Goal: Check status

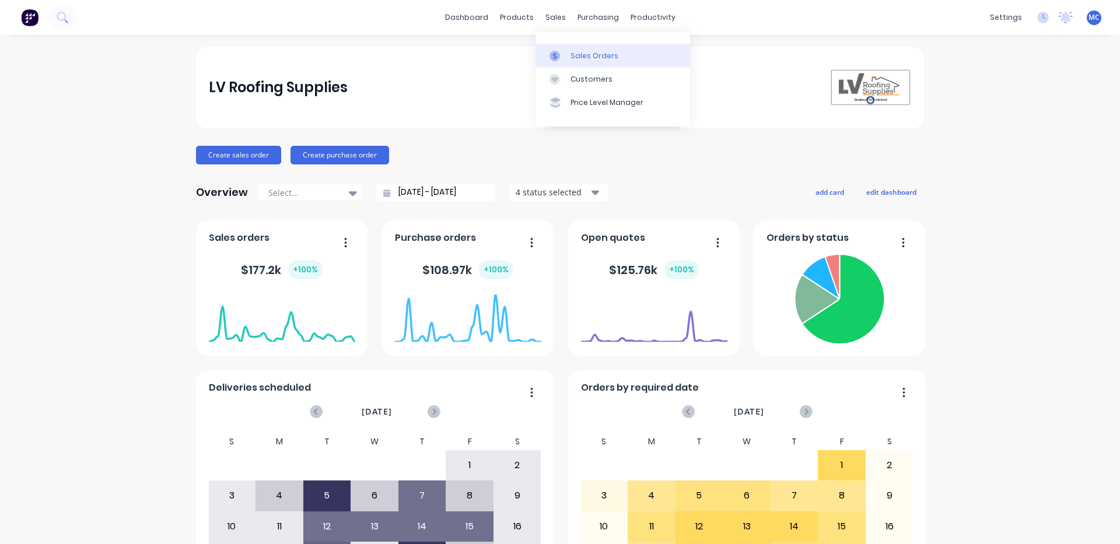
click at [568, 58] on link "Sales Orders" at bounding box center [612, 55] width 155 height 23
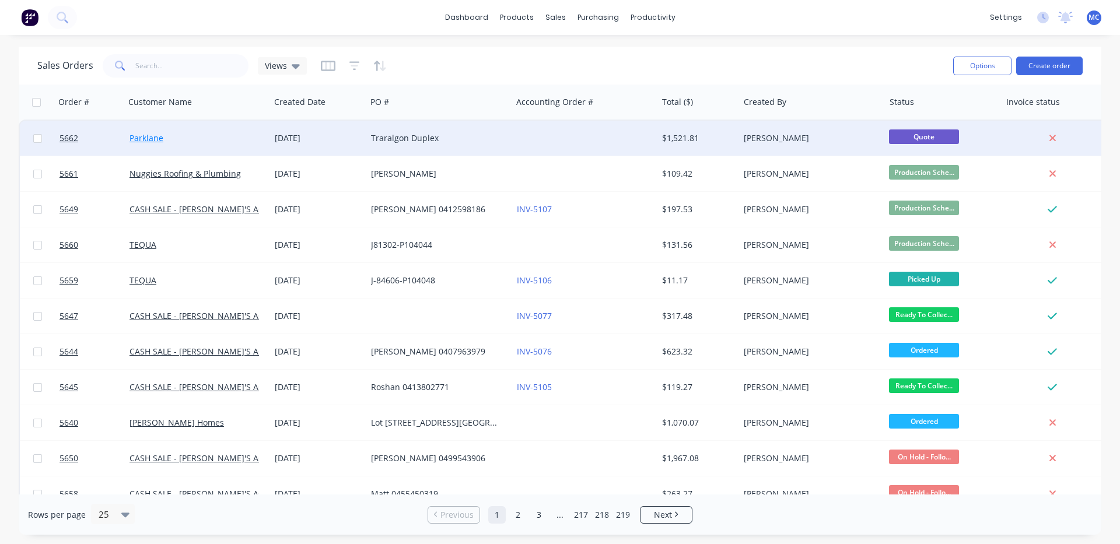
click at [142, 137] on link "Parklane" at bounding box center [146, 137] width 34 height 11
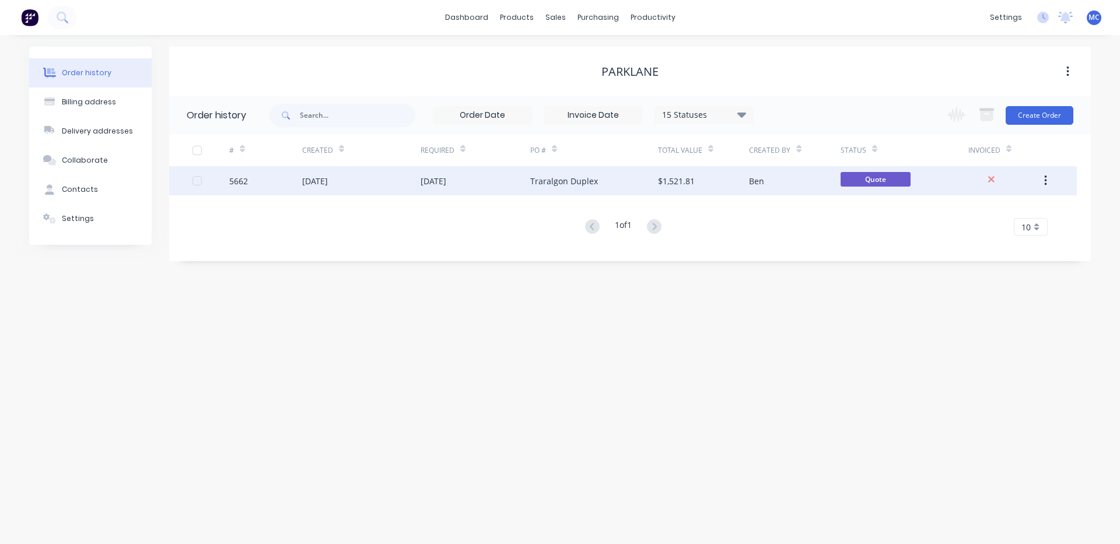
click at [437, 182] on div "[DATE]" at bounding box center [434, 181] width 26 height 12
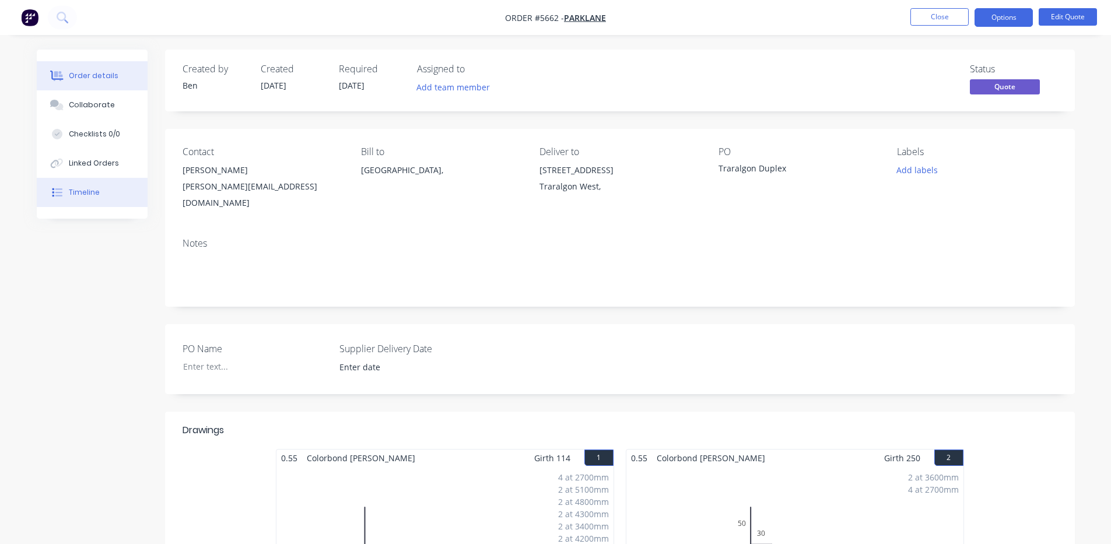
click at [69, 194] on div "Timeline" at bounding box center [84, 192] width 31 height 10
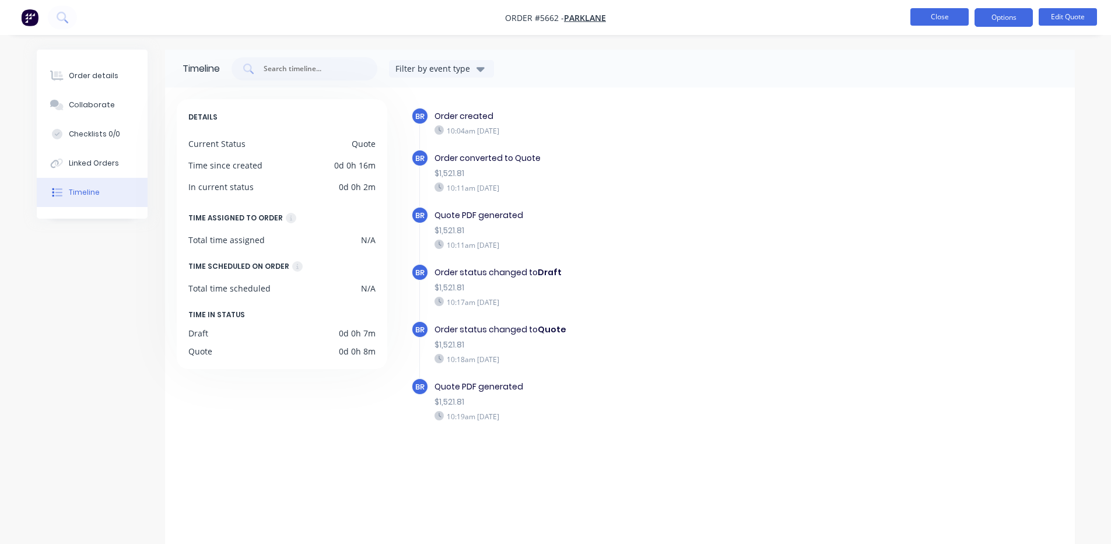
click at [929, 19] on button "Close" at bounding box center [939, 16] width 58 height 17
